Goal: Navigation & Orientation: Find specific page/section

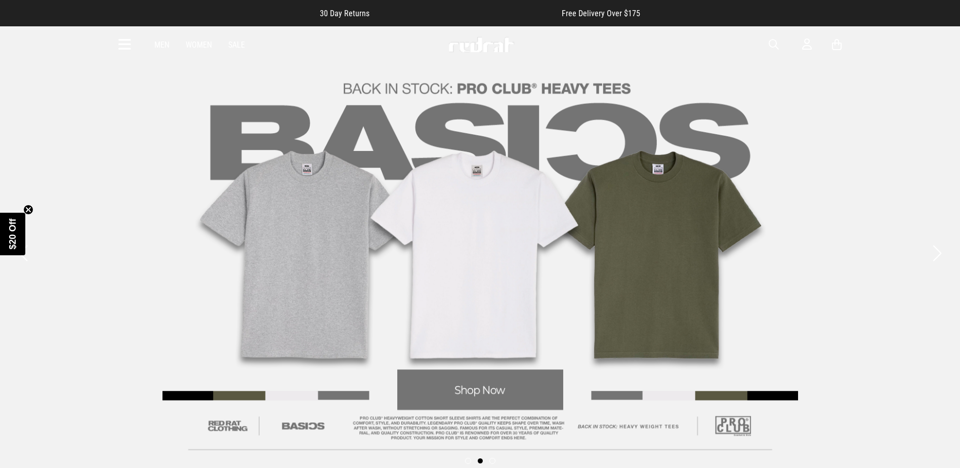
scroll to position [354, 0]
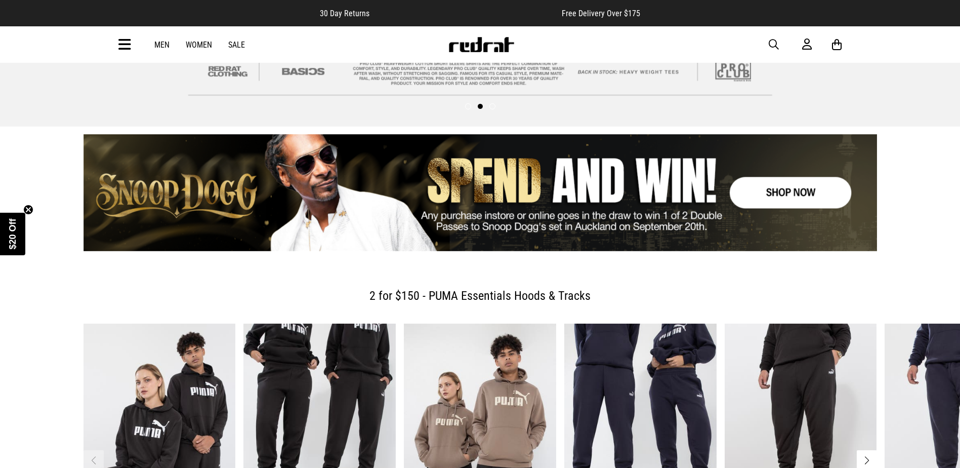
click at [775, 48] on span "button" at bounding box center [774, 44] width 10 height 12
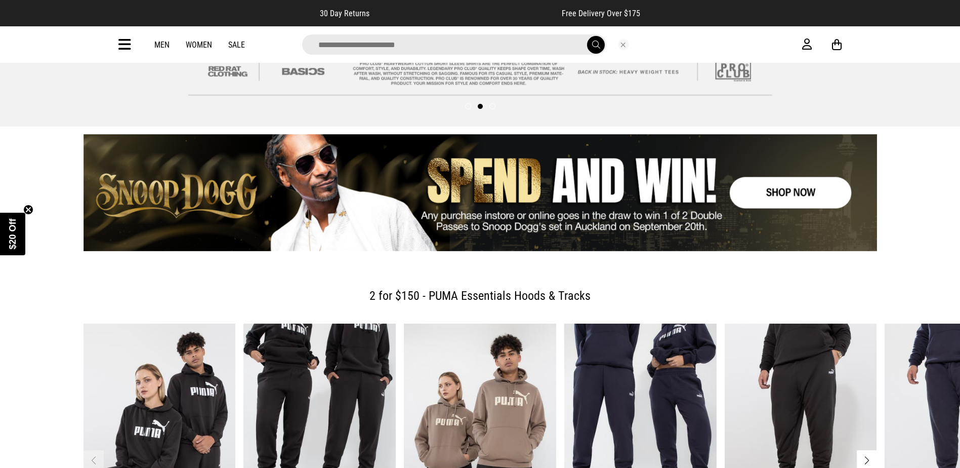
click at [479, 49] on input "search" at bounding box center [454, 44] width 304 height 20
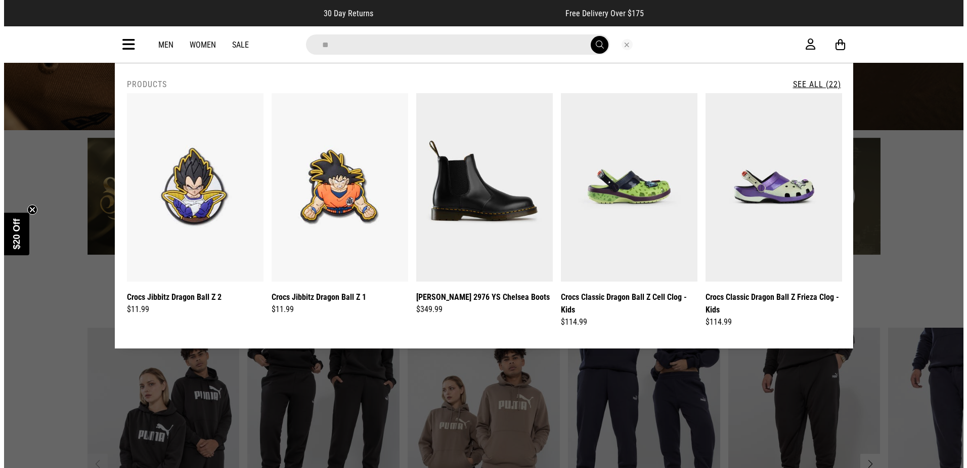
scroll to position [358, 0]
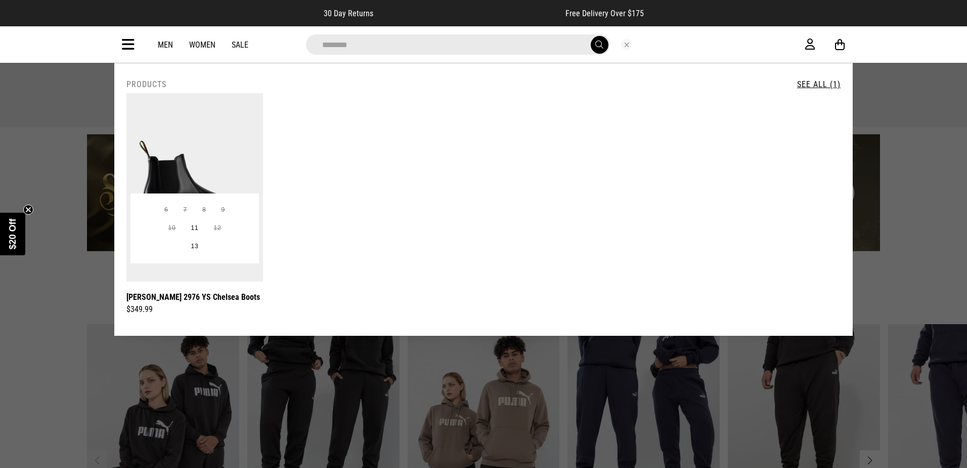
type input "********"
click at [200, 132] on img at bounding box center [195, 187] width 137 height 188
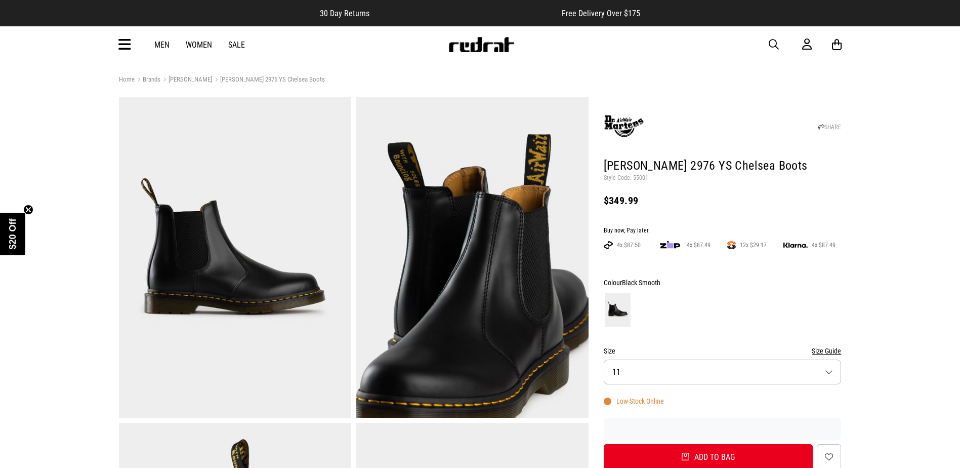
click at [119, 45] on icon at bounding box center [124, 44] width 13 height 17
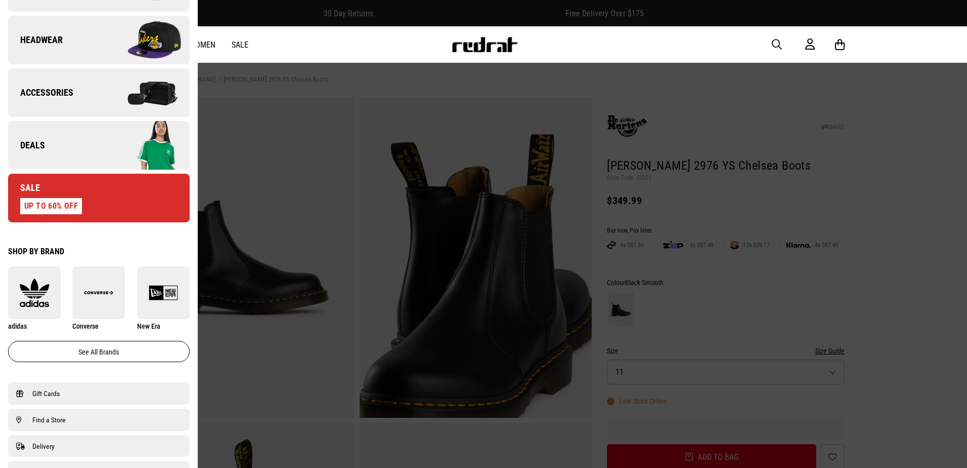
scroll to position [304, 0]
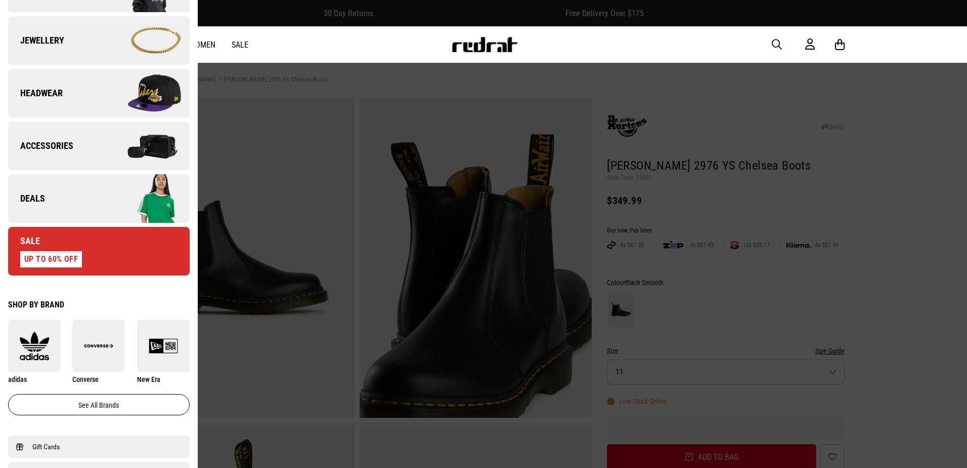
click at [42, 198] on span "Deals" at bounding box center [26, 198] width 37 height 12
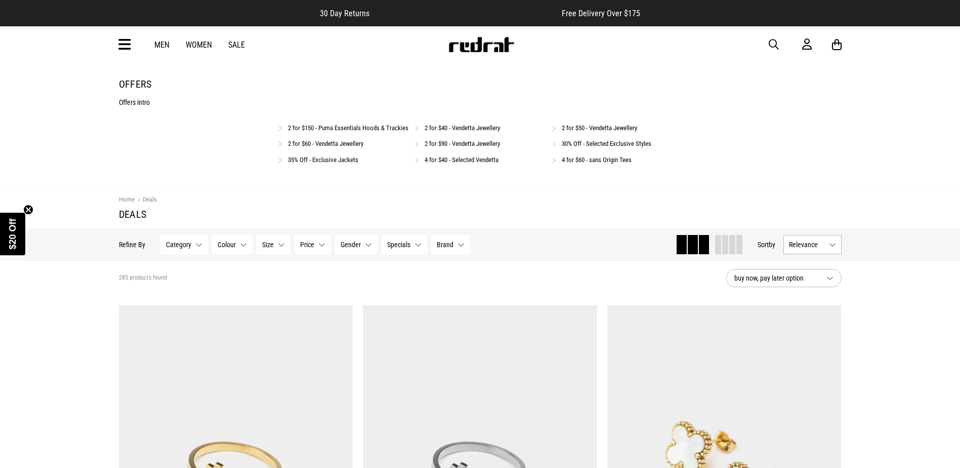
click at [126, 46] on icon at bounding box center [124, 44] width 13 height 17
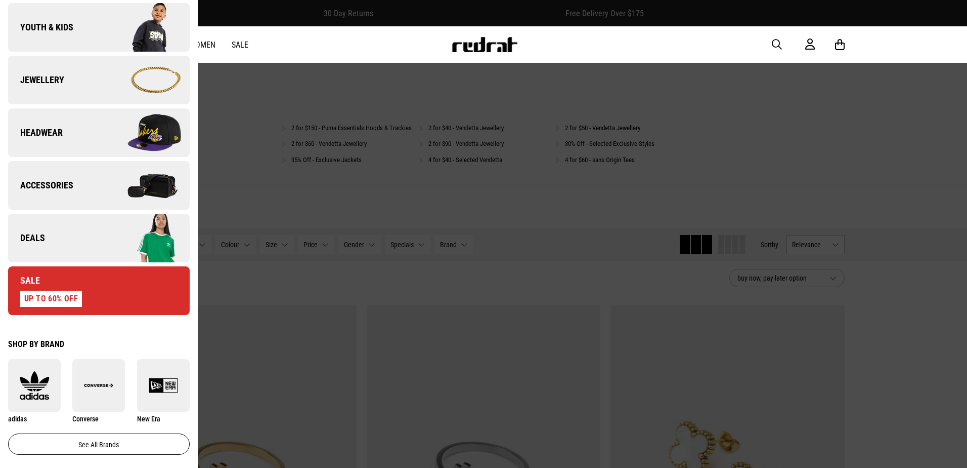
scroll to position [354, 0]
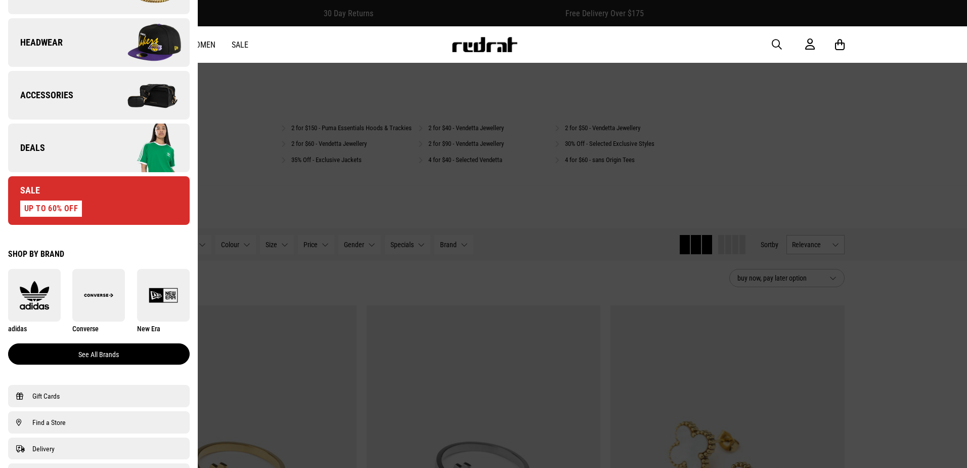
click at [79, 347] on link "See all brands" at bounding box center [99, 353] width 182 height 21
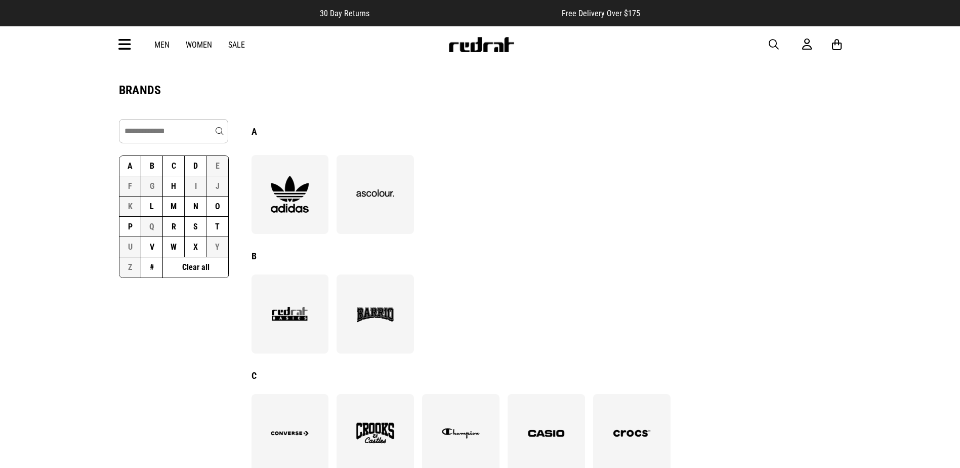
click at [191, 165] on button "D" at bounding box center [196, 166] width 22 height 20
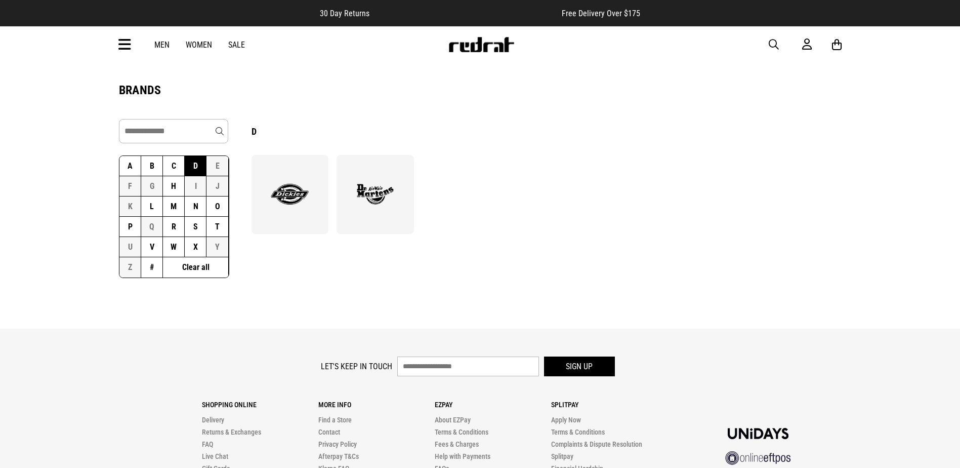
click at [372, 187] on img at bounding box center [375, 194] width 55 height 38
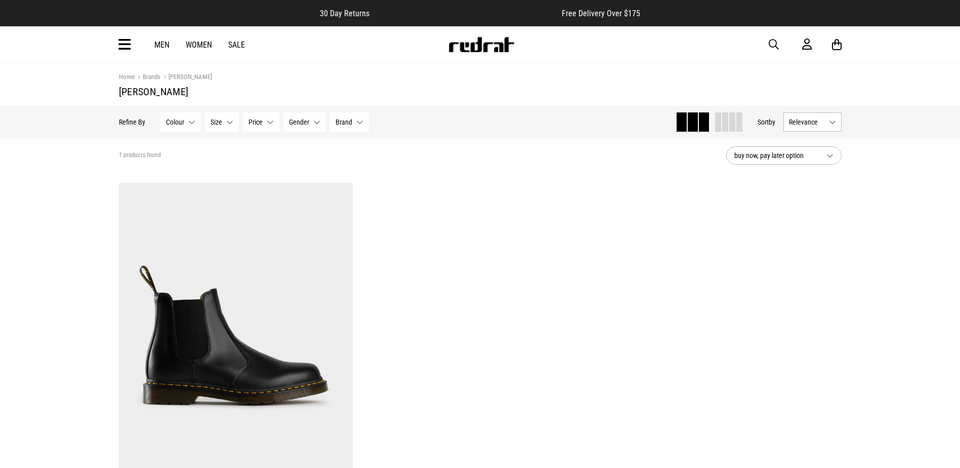
click at [129, 45] on icon at bounding box center [124, 44] width 13 height 17
